Goal: Find specific page/section

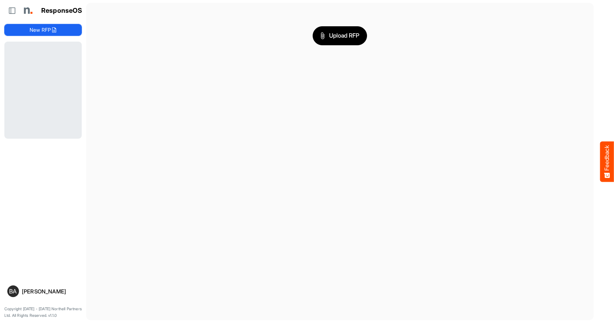
click at [37, 29] on button "New RFP" at bounding box center [42, 30] width 77 height 12
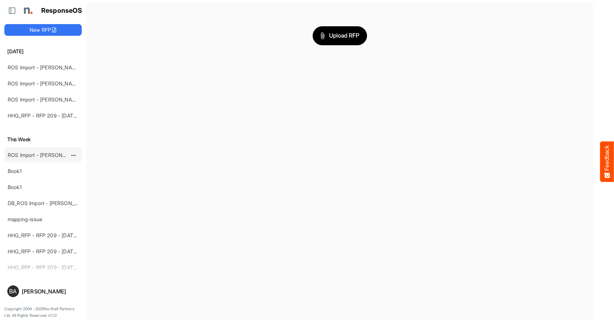
click at [31, 155] on link "ROS Import - [PERSON_NAME] - Final (short)" at bounding box center [61, 155] width 106 height 6
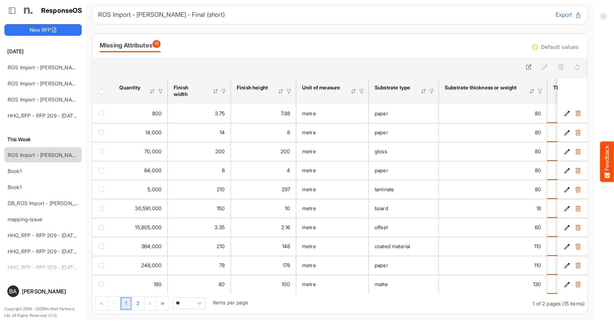
click at [161, 41] on span "15" at bounding box center [157, 44] width 8 height 8
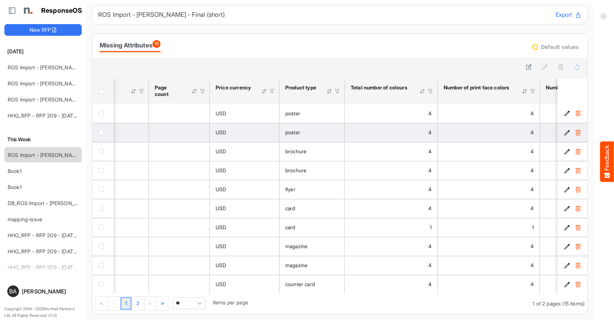
scroll to position [0, 760]
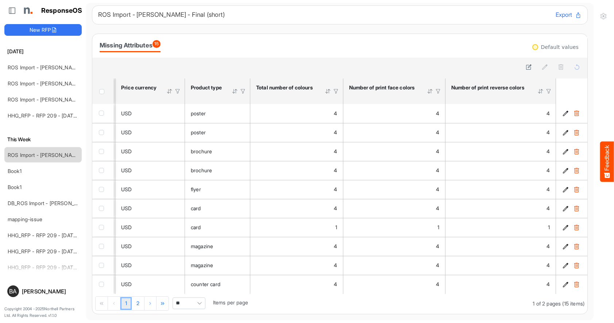
click at [30, 289] on div "[PERSON_NAME]" at bounding box center [50, 291] width 57 height 5
click at [9, 289] on span "BA" at bounding box center [13, 291] width 8 height 6
click at [14, 10] on icon at bounding box center [11, 10] width 7 height 7
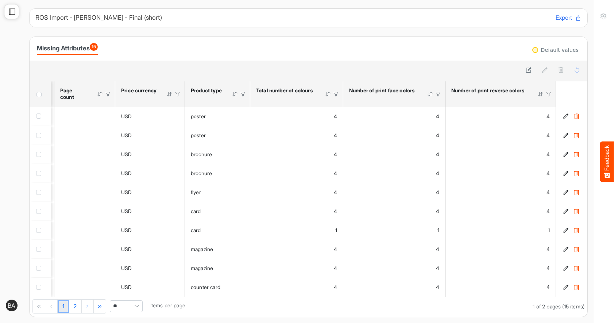
click at [11, 10] on icon at bounding box center [11, 11] width 7 height 7
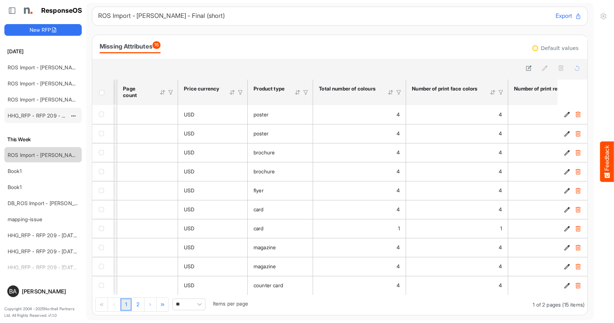
click at [26, 116] on link "HHG_RFP - RFP 209 - [DATE] - ROS TEST 3 (LITE)" at bounding box center [68, 115] width 120 height 6
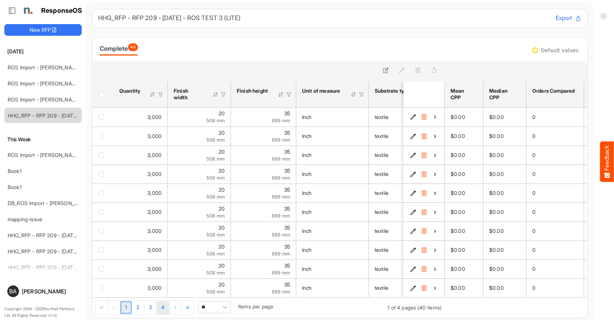
click at [162, 313] on link "4" at bounding box center [163, 307] width 13 height 13
